Goal: Find specific page/section: Find specific page/section

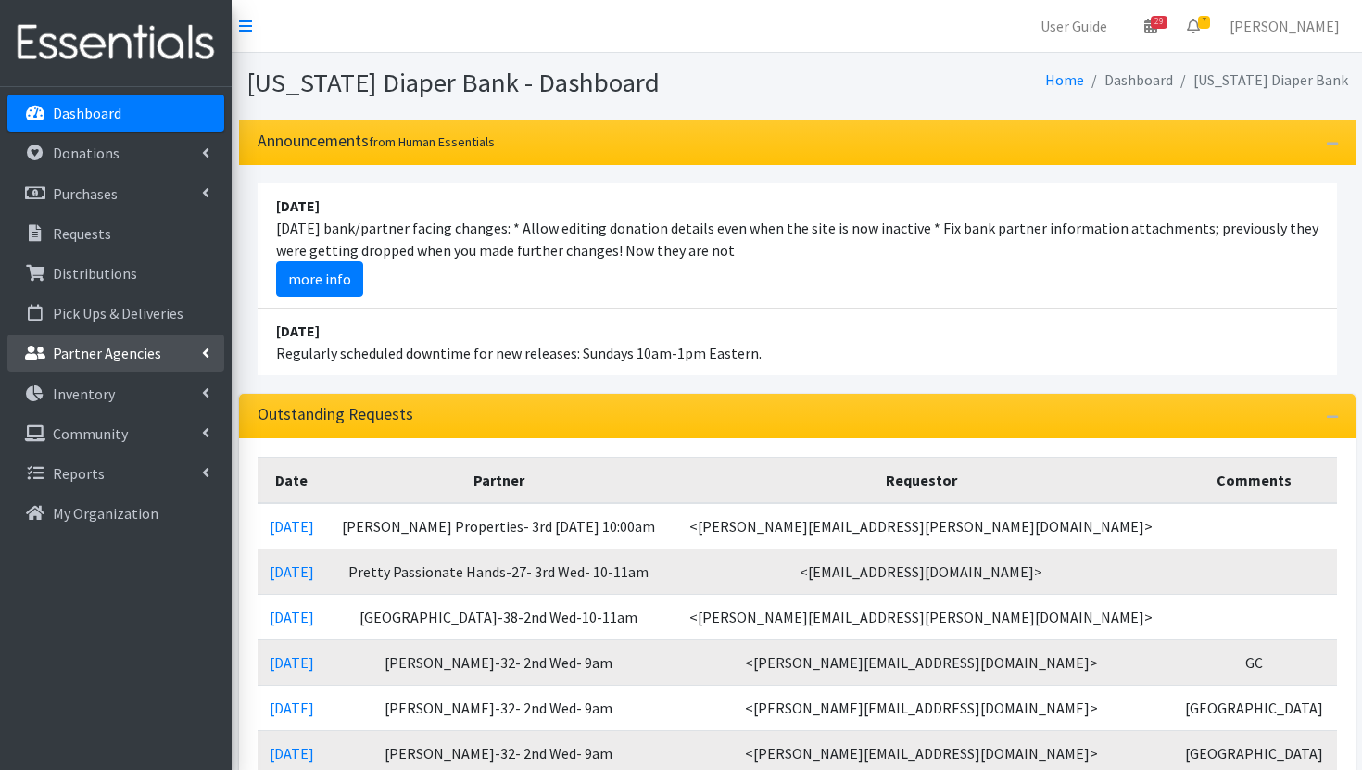
click at [139, 349] on p "Partner Agencies" at bounding box center [107, 353] width 108 height 19
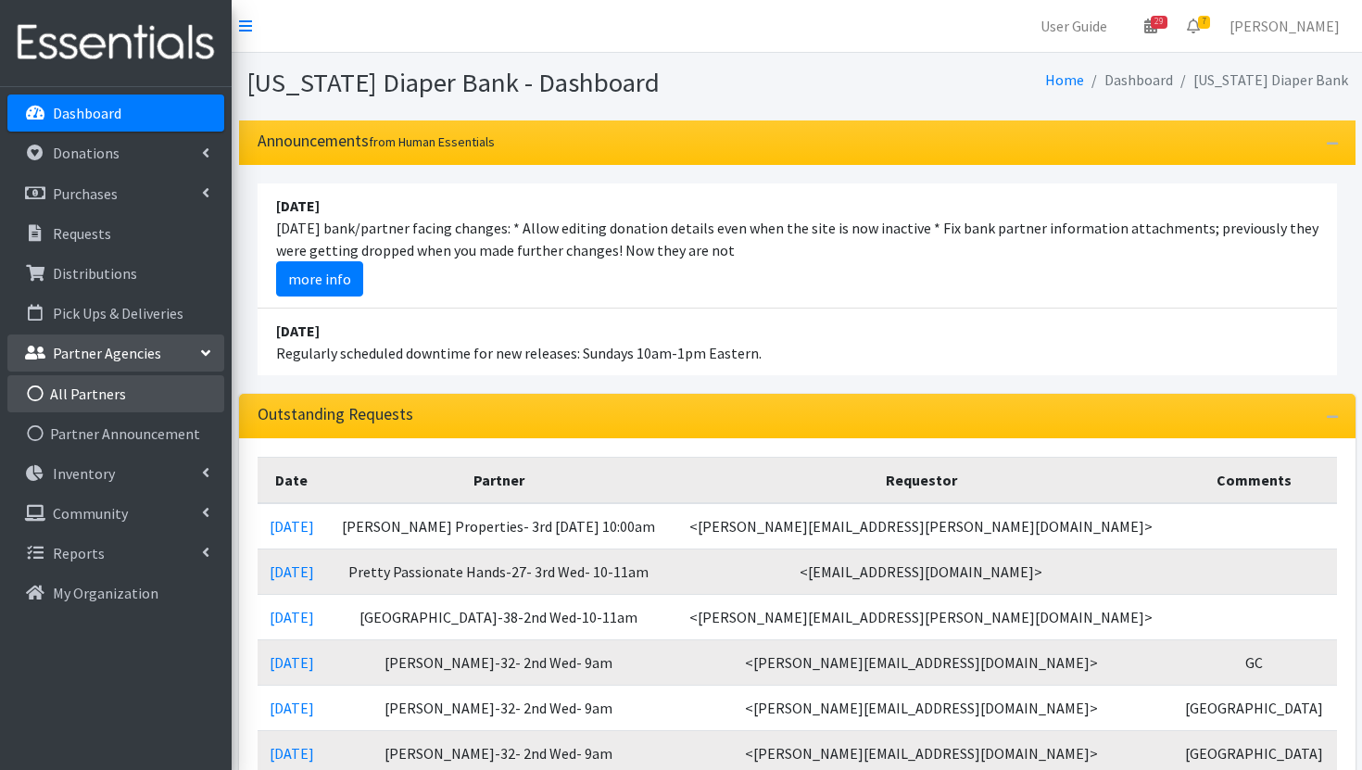
click at [158, 394] on link "All Partners" at bounding box center [115, 393] width 217 height 37
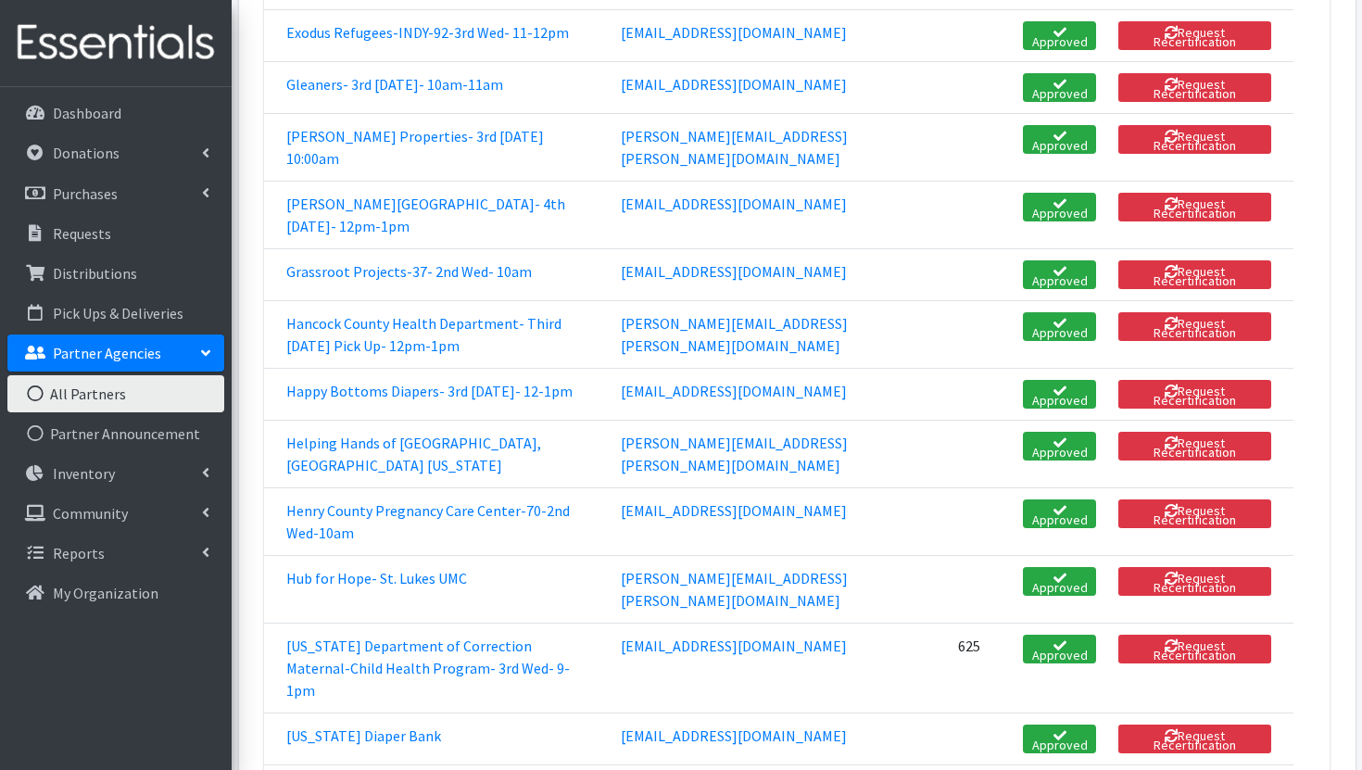
scroll to position [1480, 0]
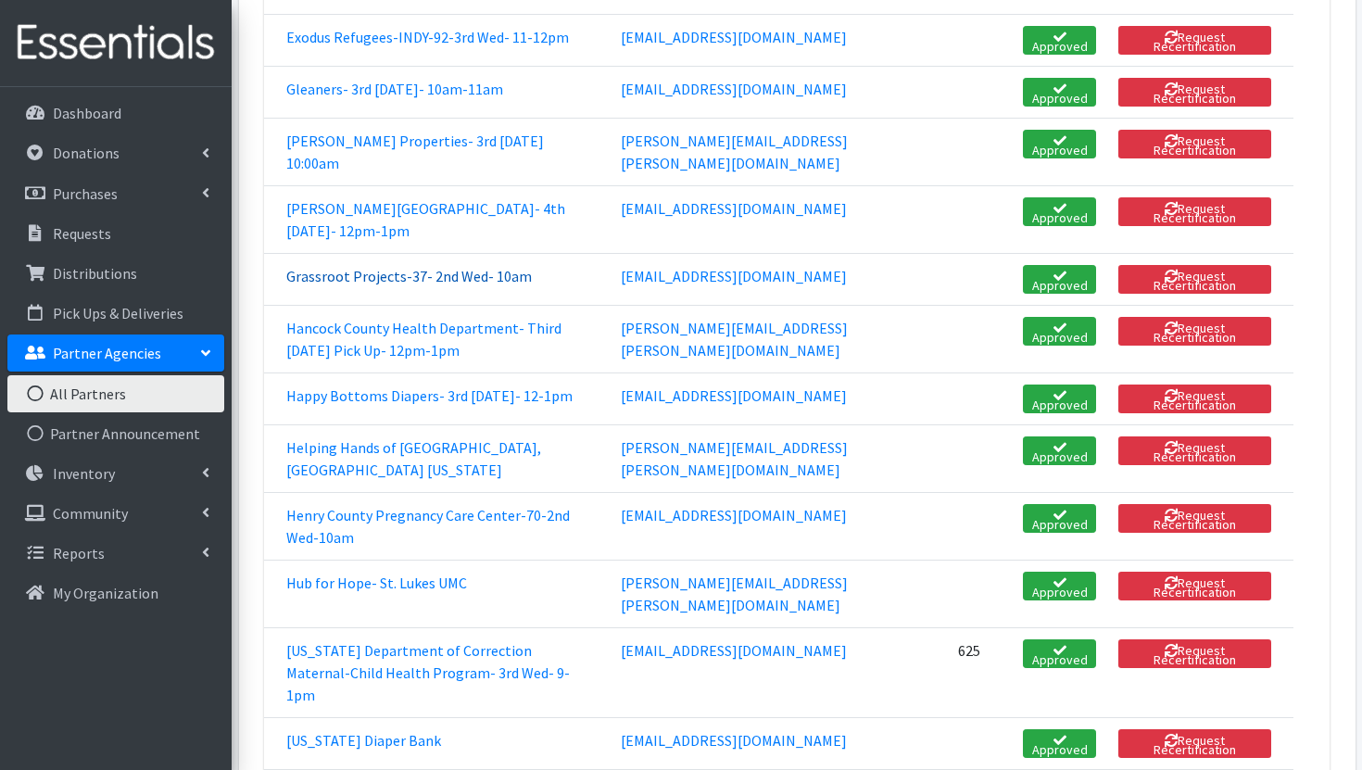
click at [435, 285] on link "Grassroot Projects-37- 2nd Wed- 10am" at bounding box center [409, 276] width 246 height 19
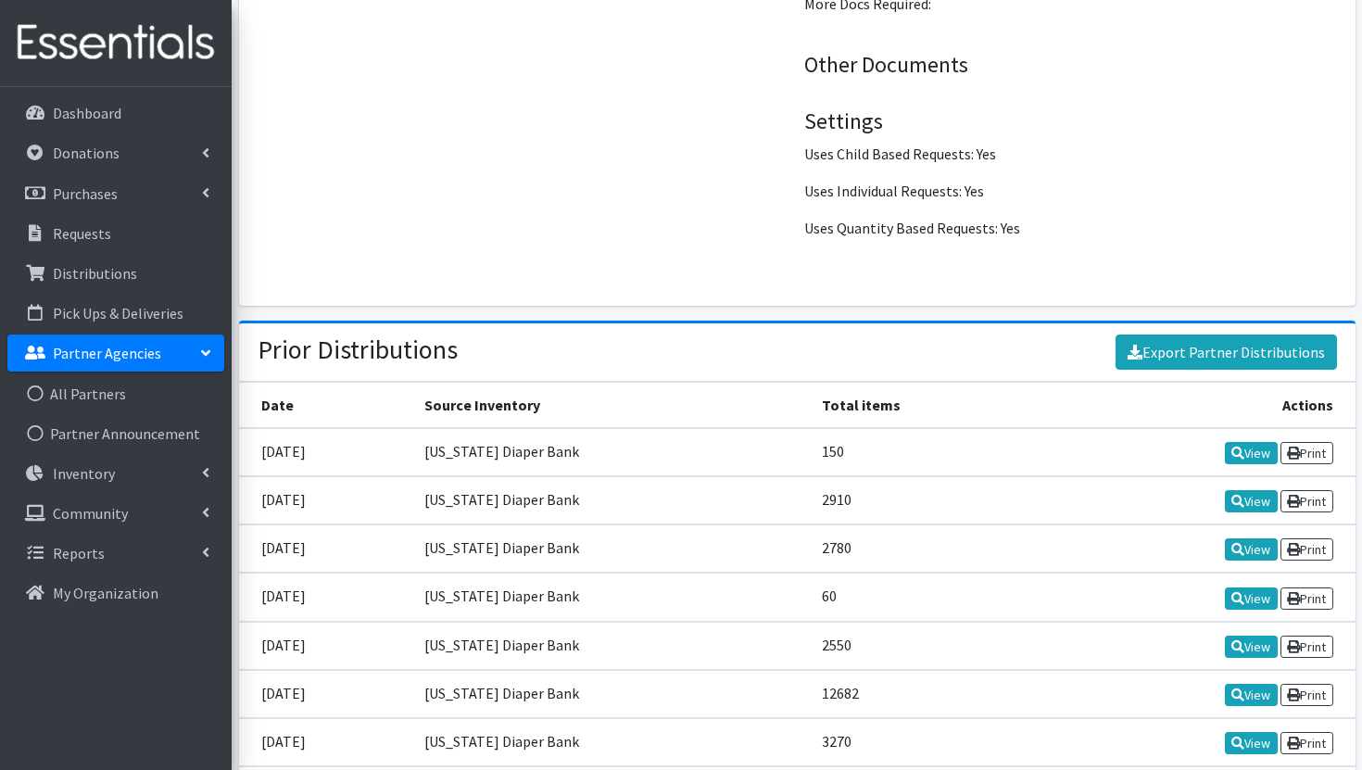
scroll to position [1972, 0]
click at [1249, 503] on link "View" at bounding box center [1251, 500] width 53 height 22
